Goal: Transaction & Acquisition: Book appointment/travel/reservation

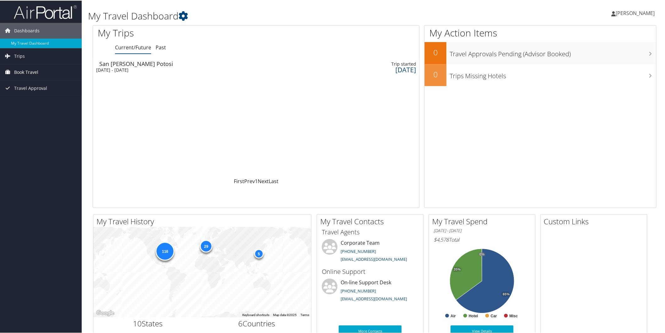
click at [23, 75] on span "Book Travel" at bounding box center [26, 72] width 24 height 16
click at [28, 102] on link "Book/Manage Online Trips" at bounding box center [41, 102] width 82 height 9
